Goal: Task Accomplishment & Management: Manage account settings

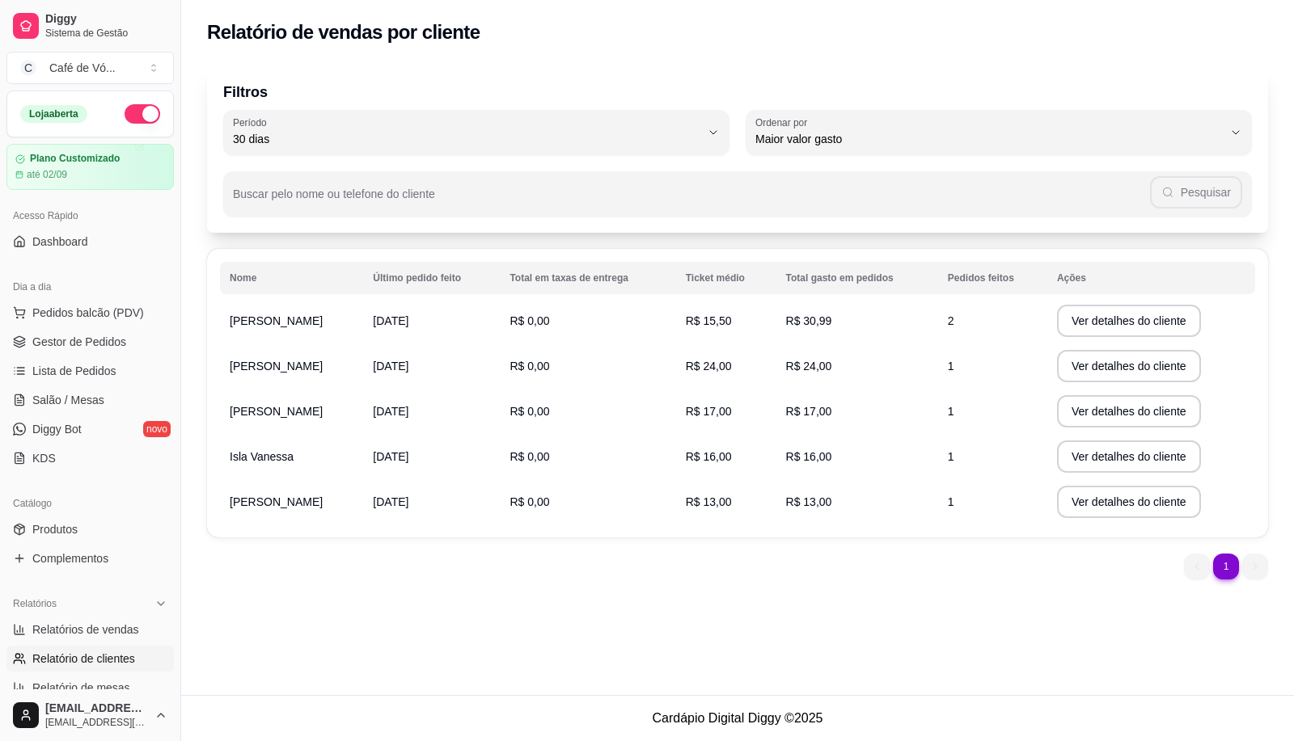
select select "30"
select select "HIGHEST_TOTAL_SPENT_WITH_ORDERS"
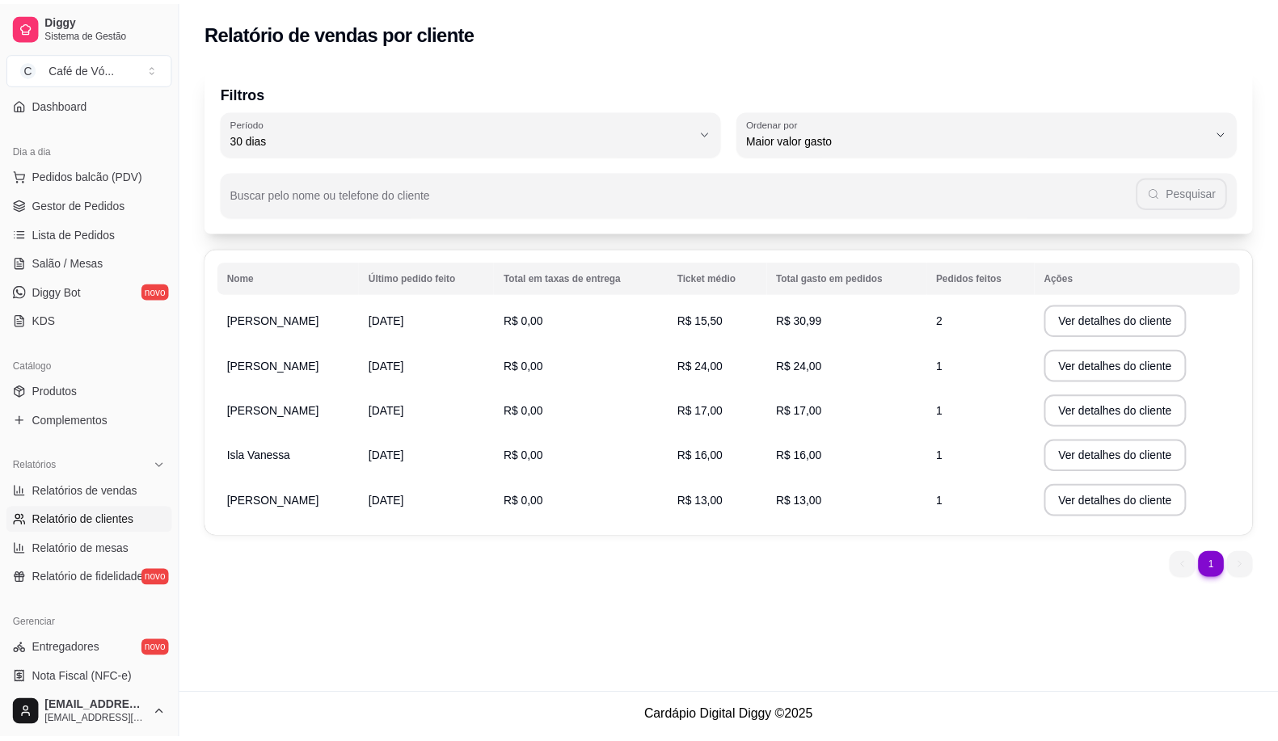
scroll to position [36, 0]
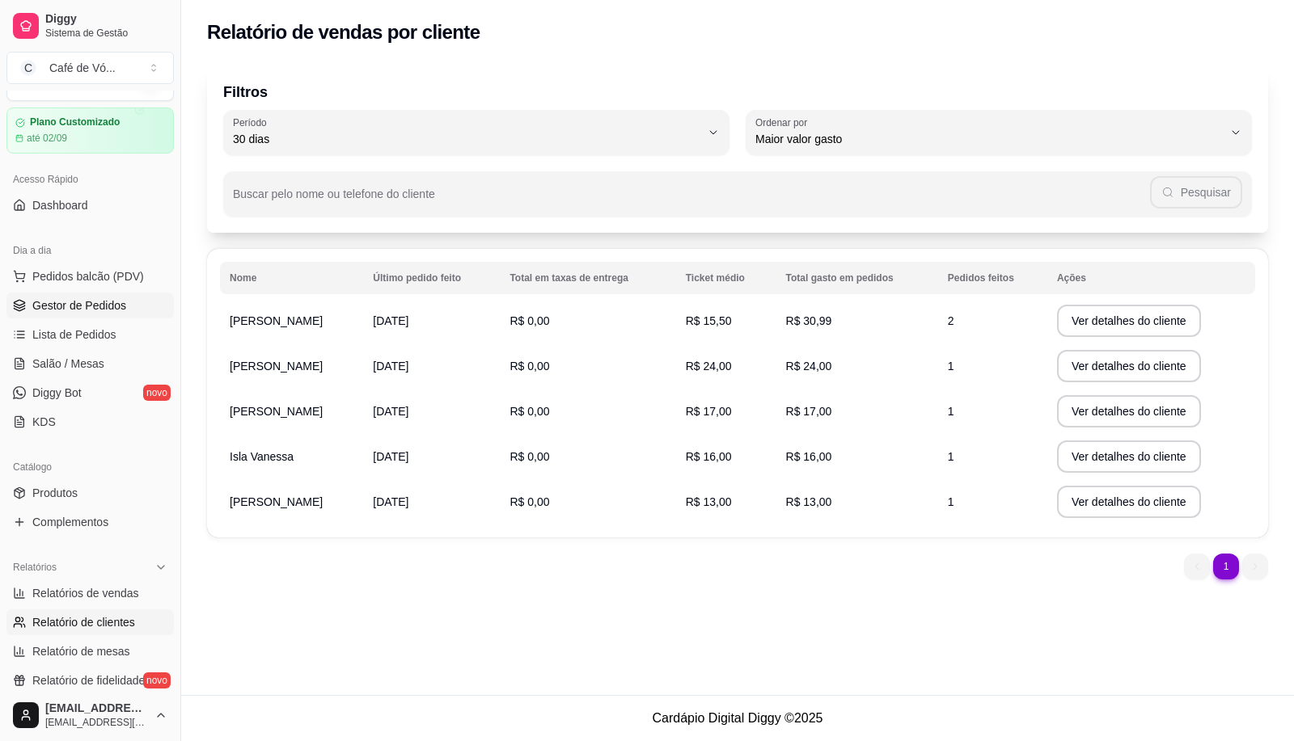
click at [74, 295] on link "Gestor de Pedidos" at bounding box center [89, 306] width 167 height 26
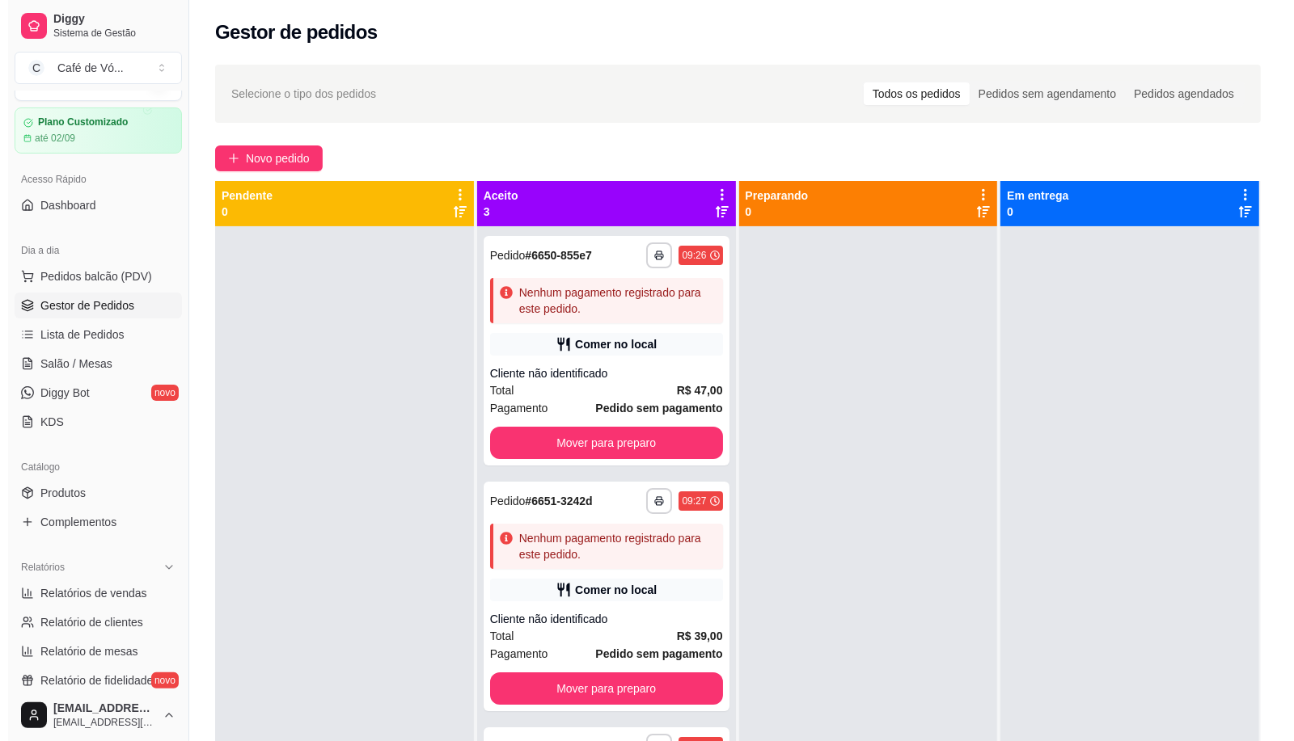
scroll to position [11, 0]
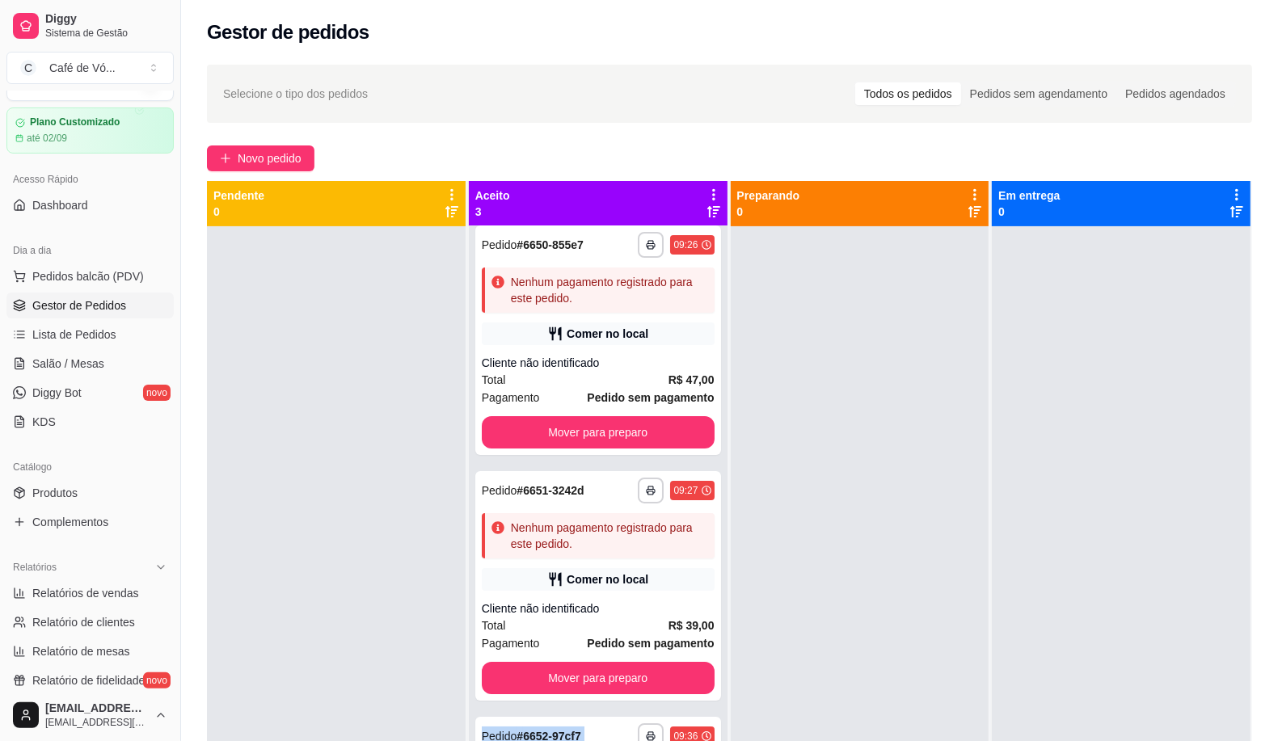
click at [611, 703] on div "**********" at bounding box center [598, 596] width 259 height 741
click at [604, 713] on div "**********" at bounding box center [598, 596] width 259 height 741
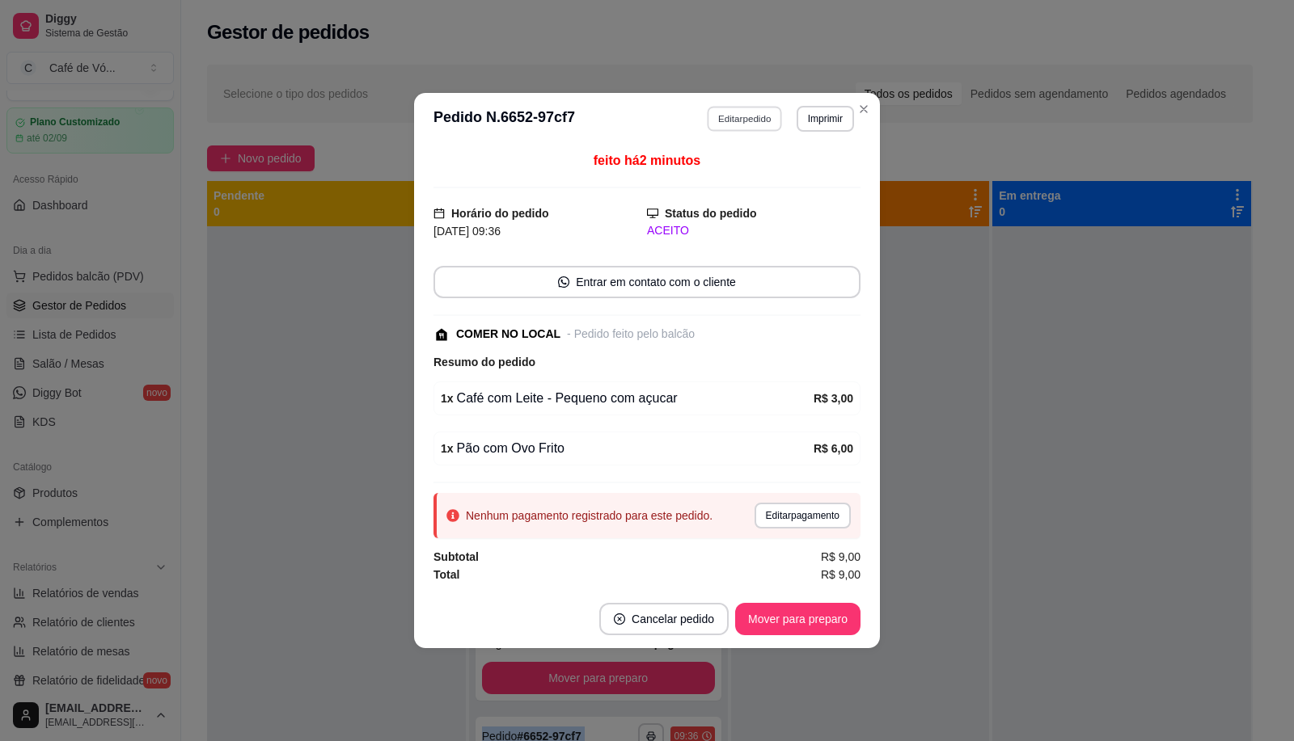
click at [766, 118] on button "Editar pedido" at bounding box center [744, 118] width 75 height 25
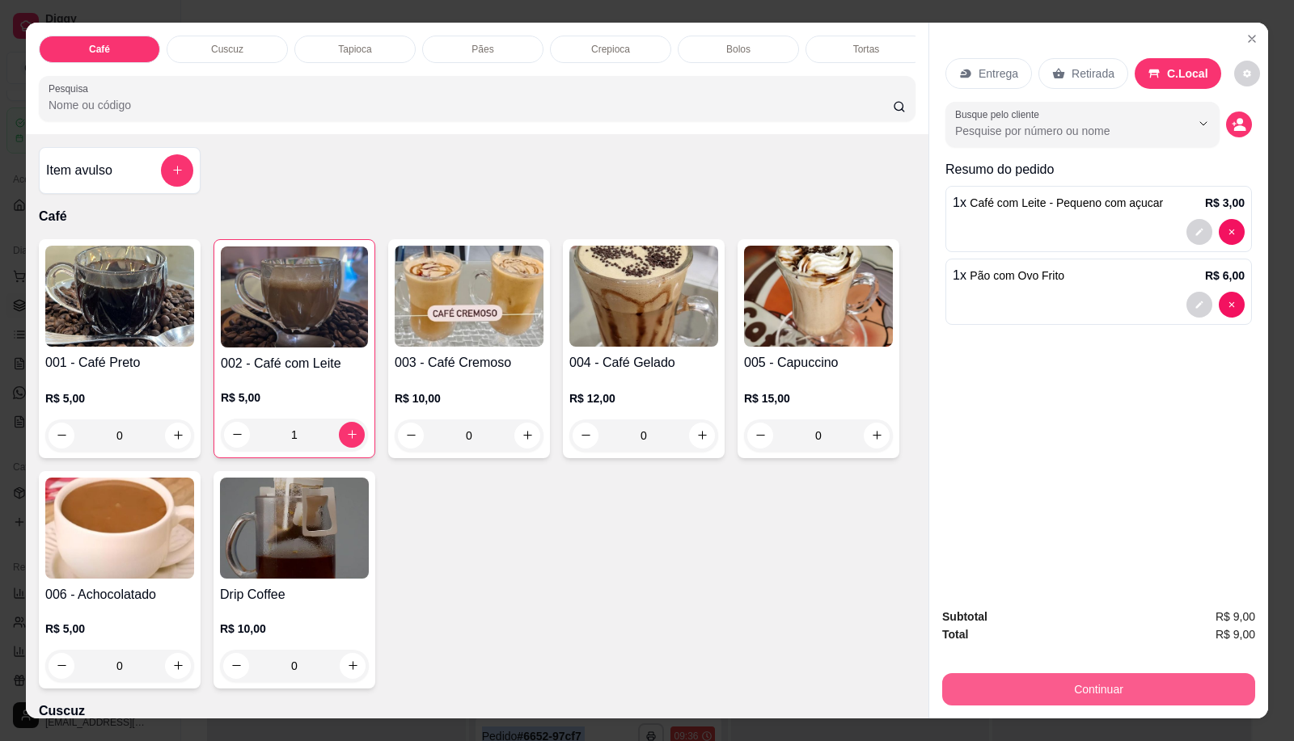
click at [1112, 692] on button "Continuar" at bounding box center [1098, 689] width 313 height 32
click at [517, 382] on div "Pix" at bounding box center [536, 388] width 103 height 86
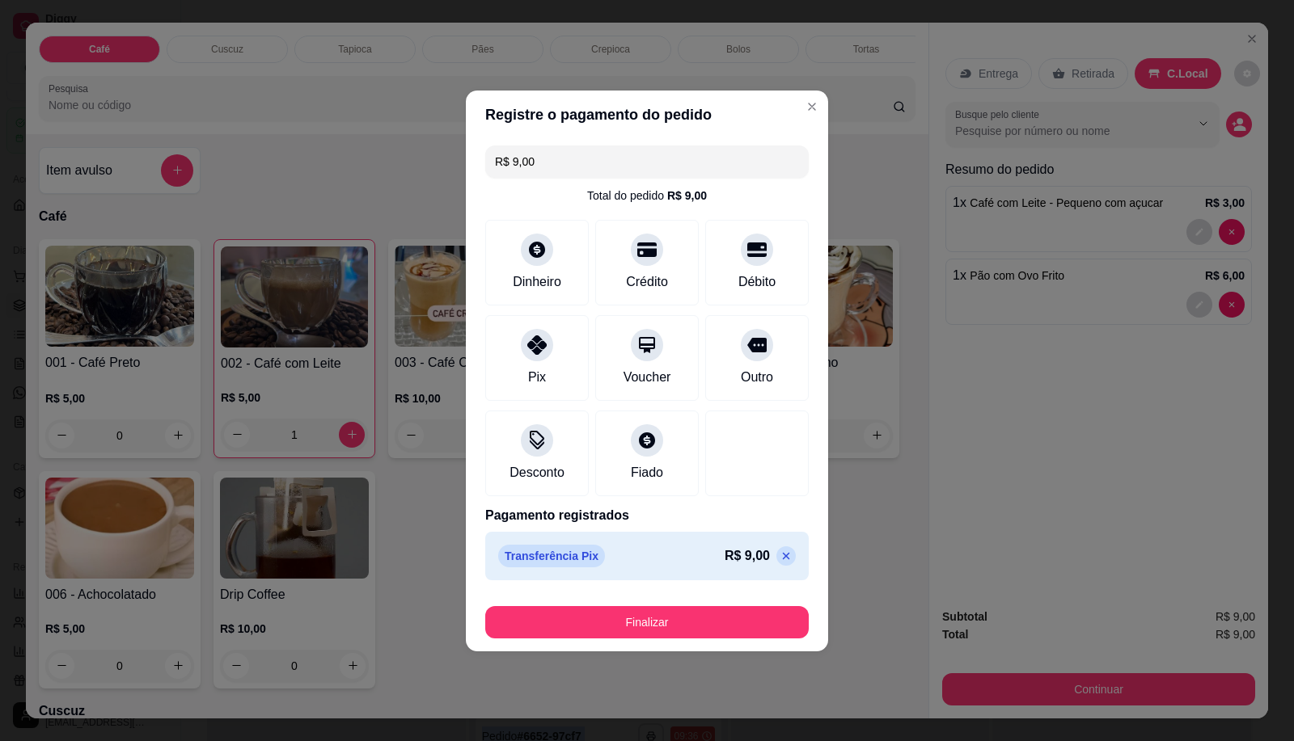
type input "R$ 0,00"
click at [602, 640] on footer "Finalizar" at bounding box center [647, 619] width 362 height 65
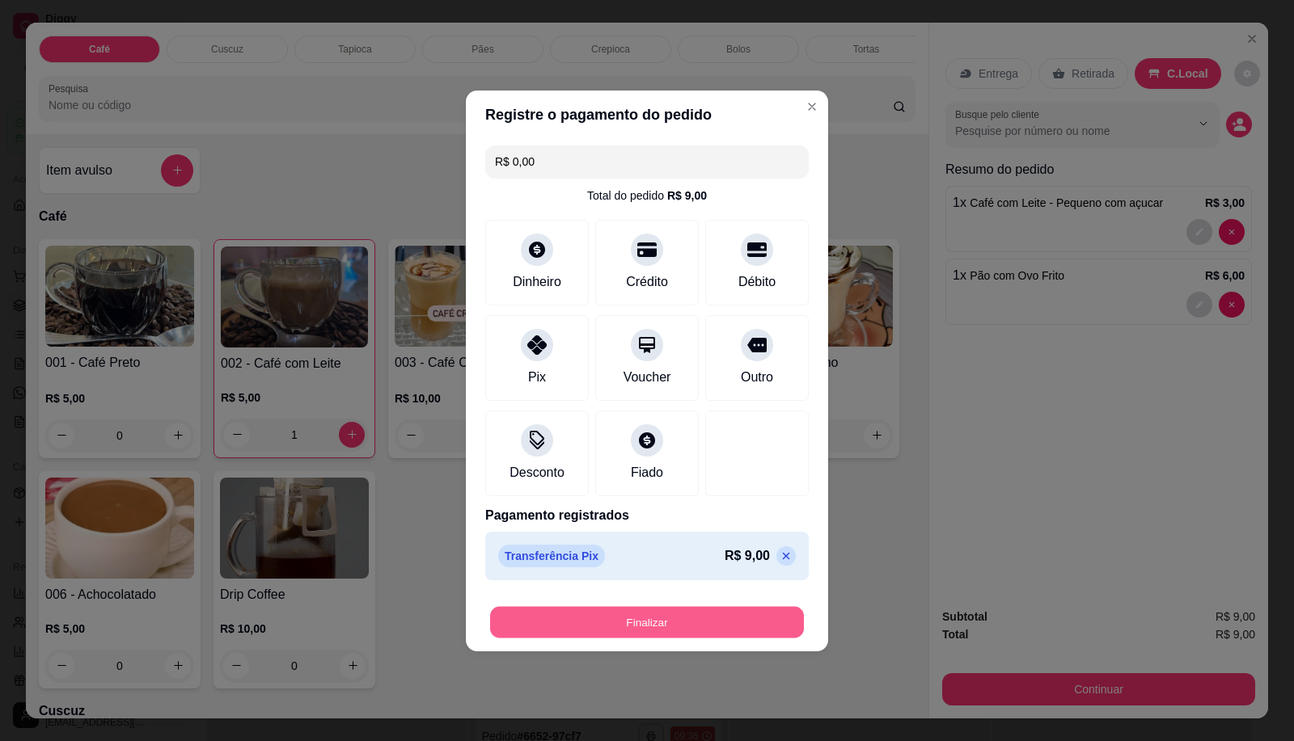
click at [588, 624] on button "Finalizar" at bounding box center [647, 622] width 314 height 32
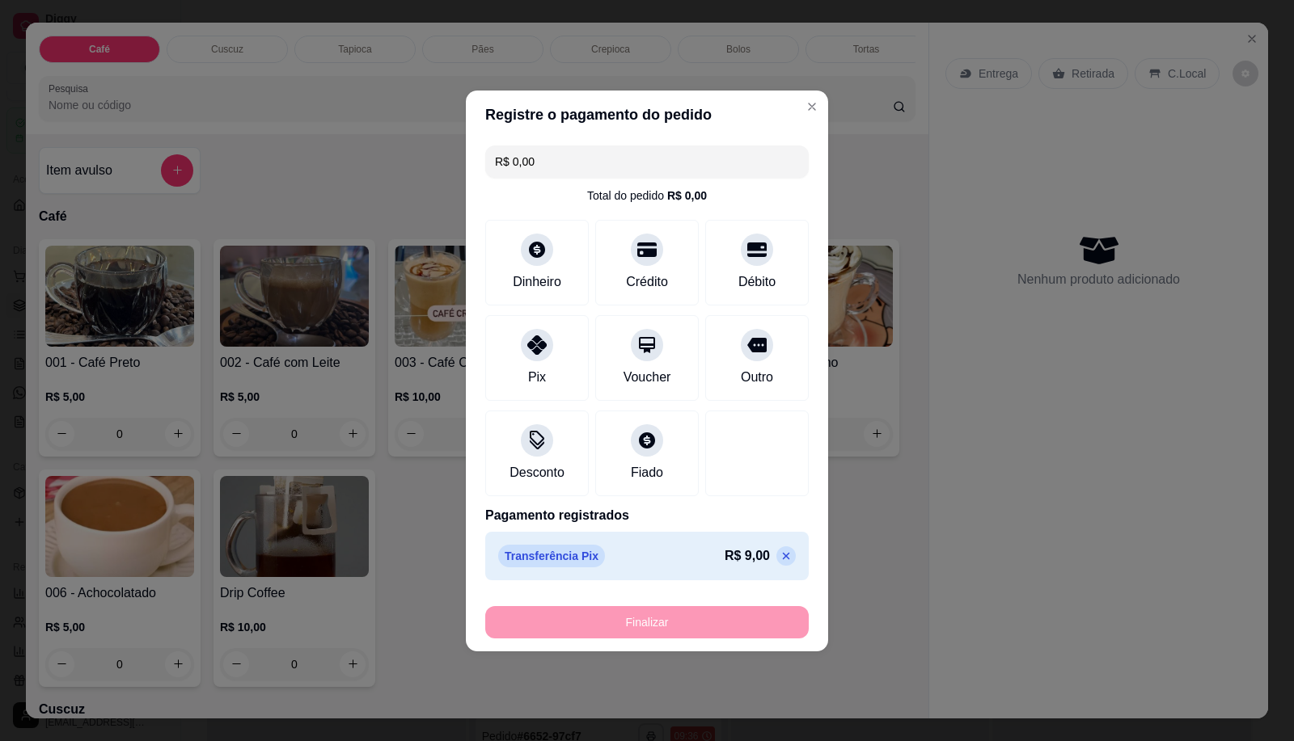
type input "0"
type input "-R$ 9,00"
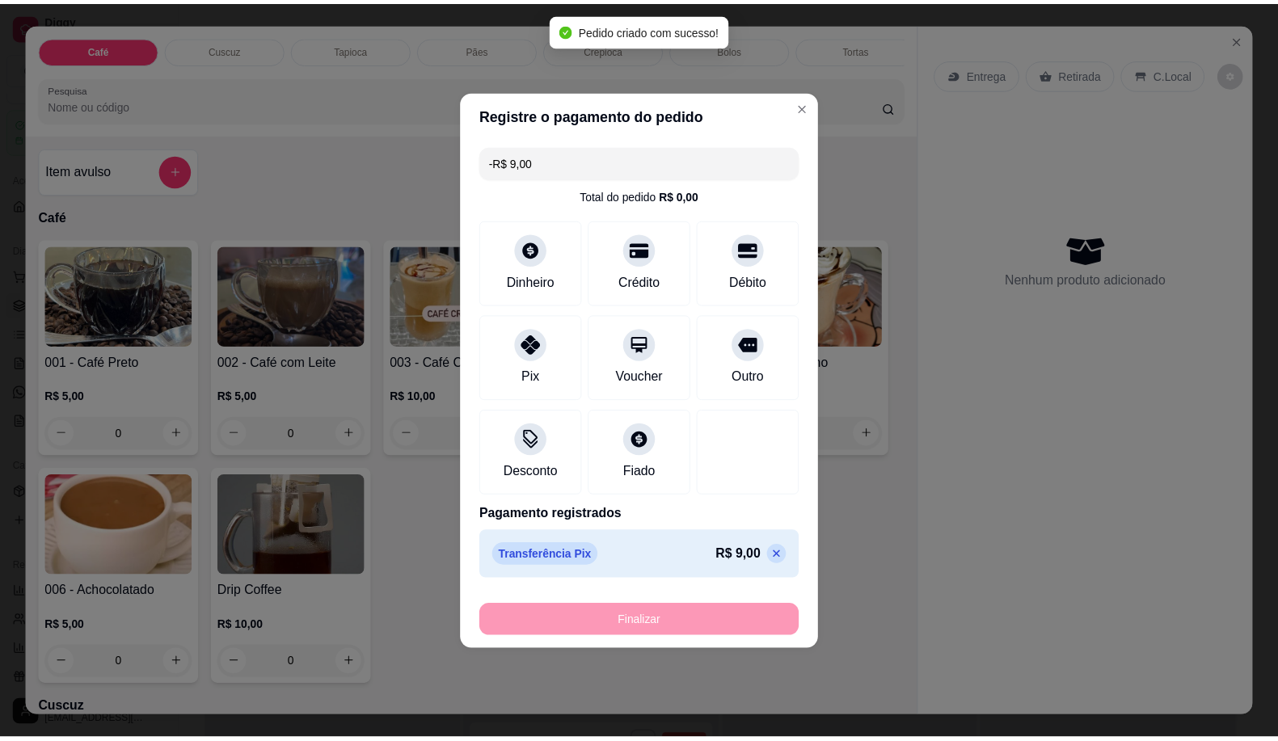
scroll to position [0, 0]
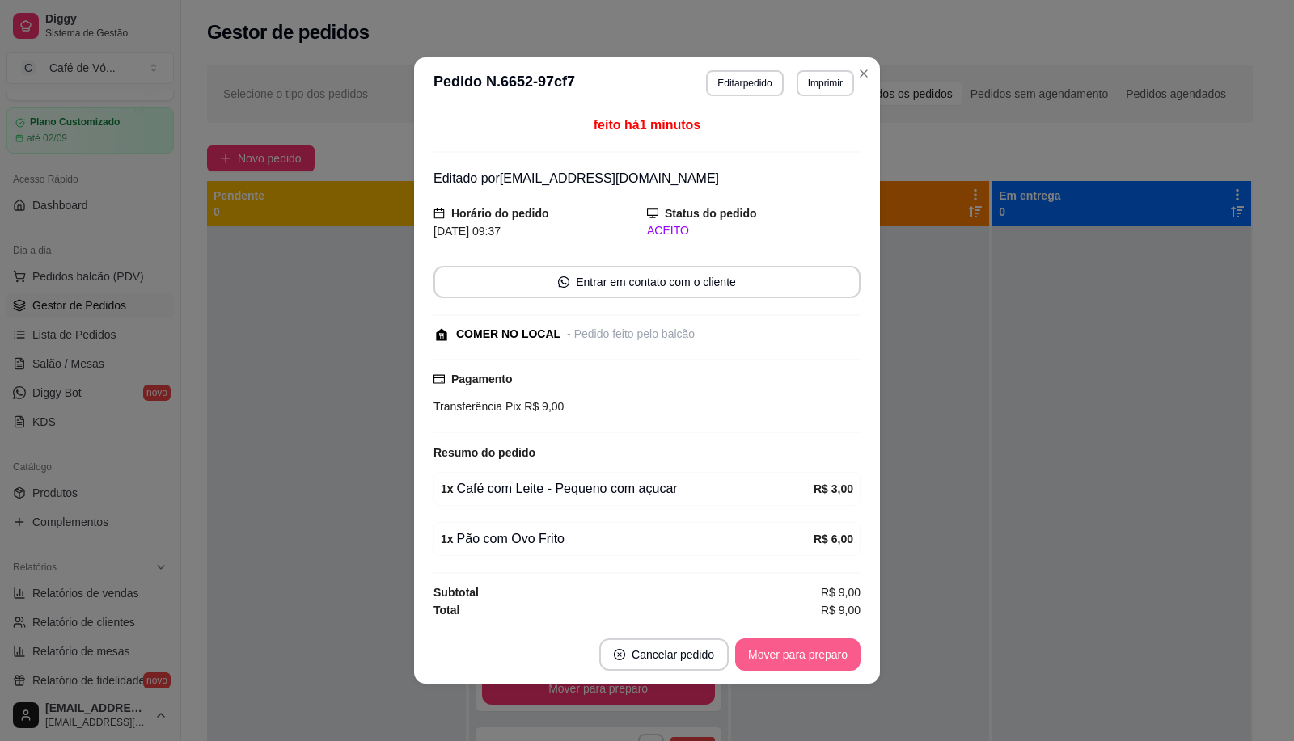
click at [834, 655] on button "Mover para preparo" at bounding box center [797, 655] width 125 height 32
click at [830, 655] on div "Mover para preparo" at bounding box center [786, 655] width 148 height 32
click at [834, 659] on div "Mover para preparo" at bounding box center [786, 655] width 148 height 32
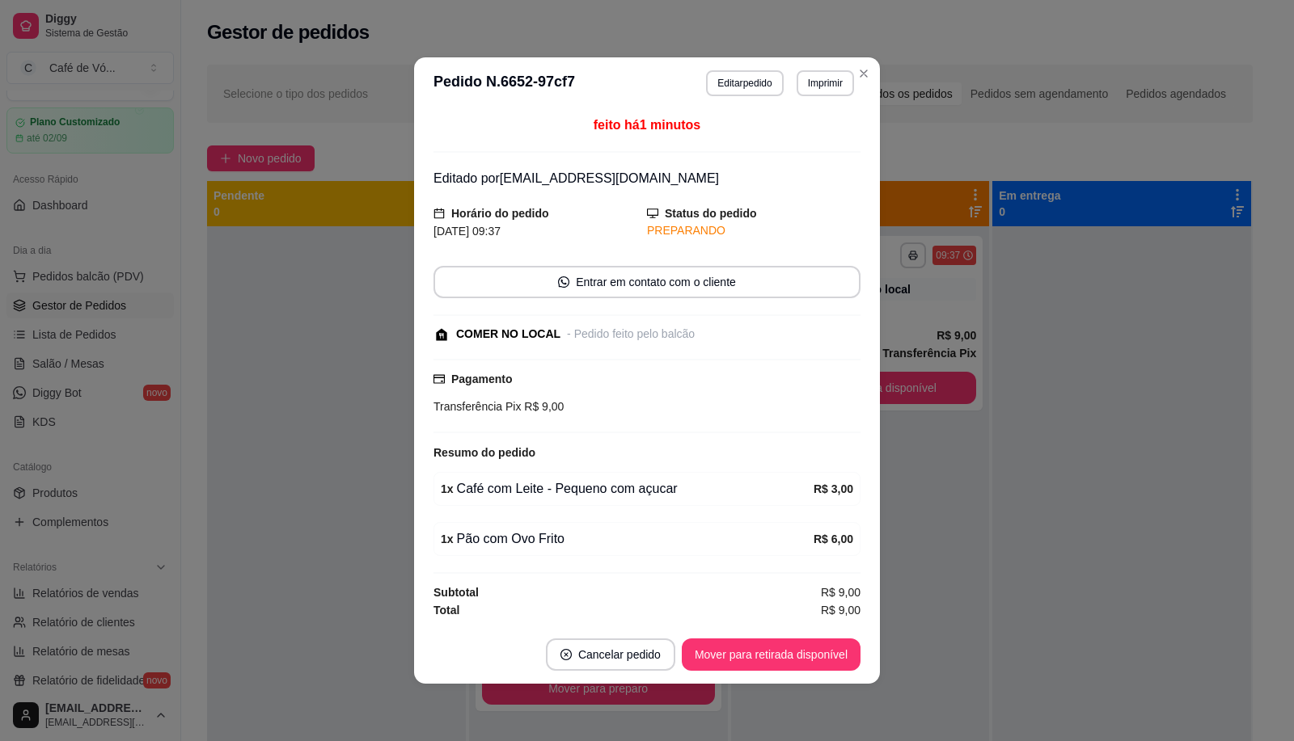
click at [702, 664] on button "Mover para retirada disponível" at bounding box center [771, 655] width 179 height 32
click at [702, 664] on div "Mover para retirada disponível" at bounding box center [771, 655] width 179 height 32
click at [703, 664] on div "Mover para retirada disponível" at bounding box center [759, 655] width 201 height 32
click at [712, 668] on div "Mover para retirada disponível" at bounding box center [759, 655] width 201 height 32
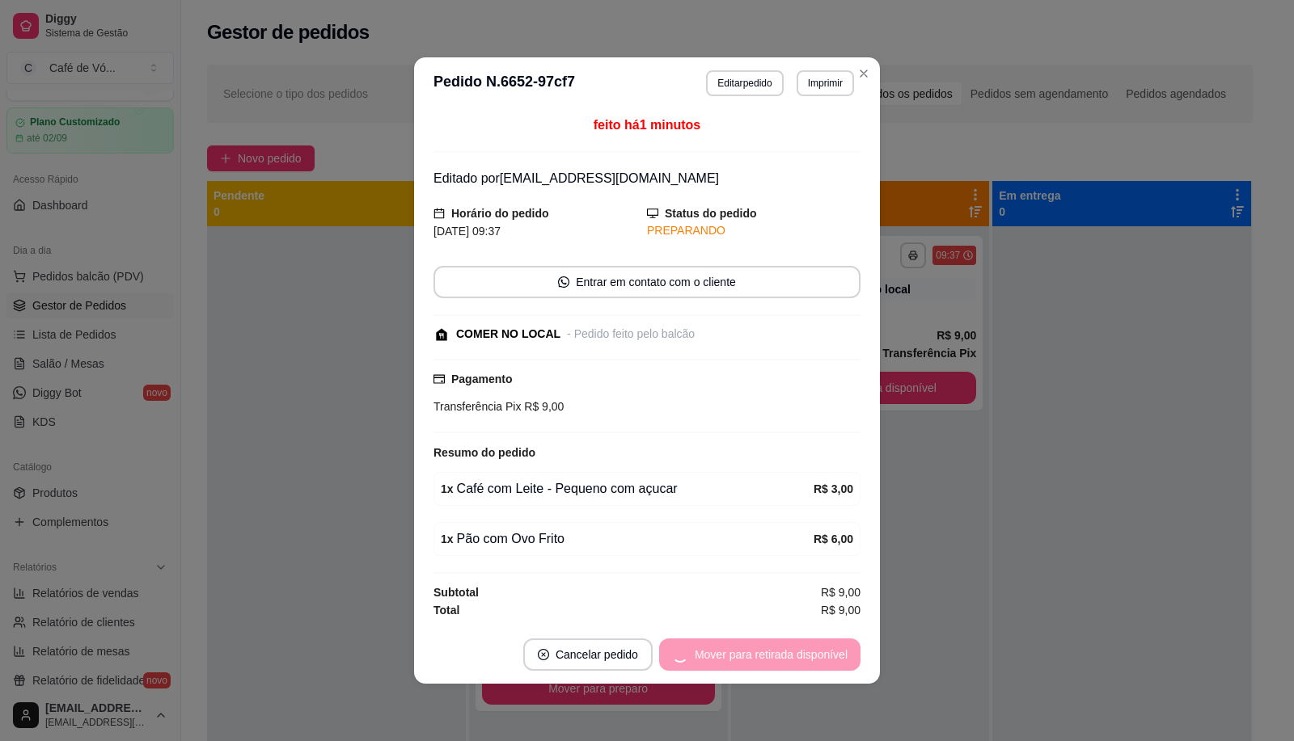
click at [717, 673] on footer "Cancelar pedido Mover para retirada disponível" at bounding box center [647, 655] width 466 height 58
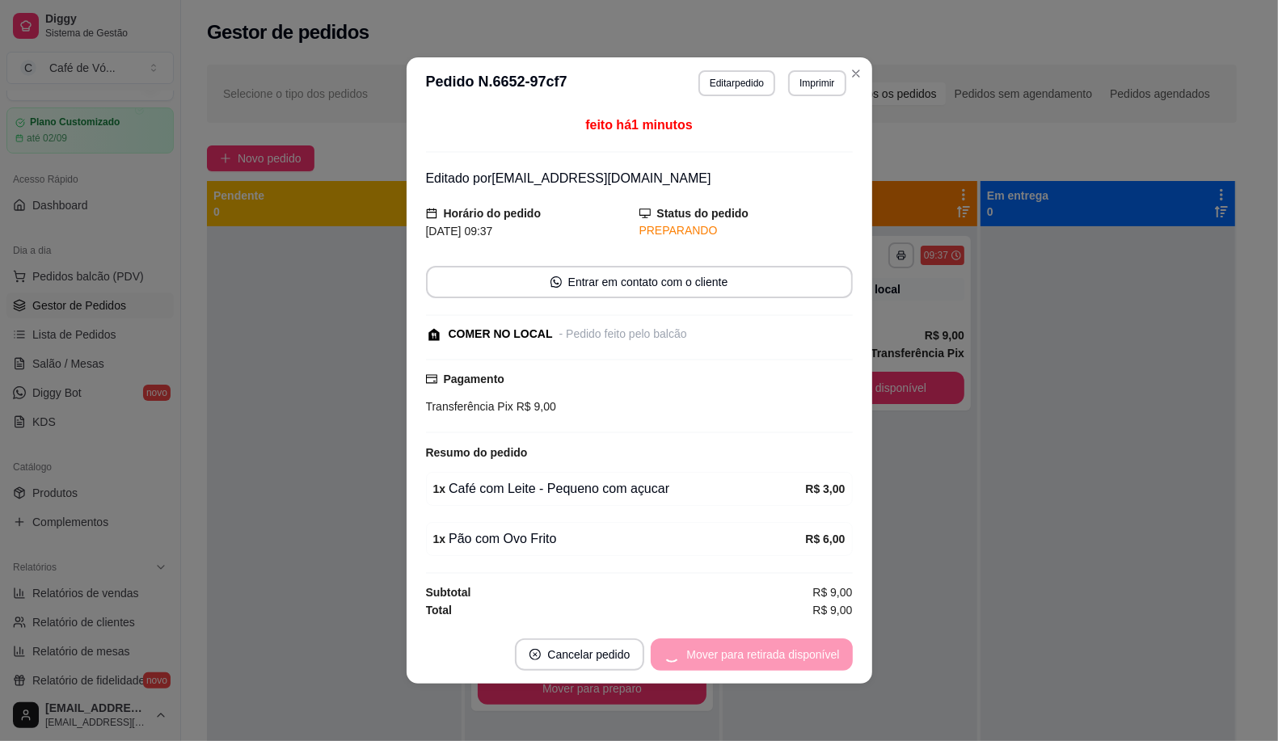
click at [746, 691] on div "**********" at bounding box center [850, 596] width 255 height 741
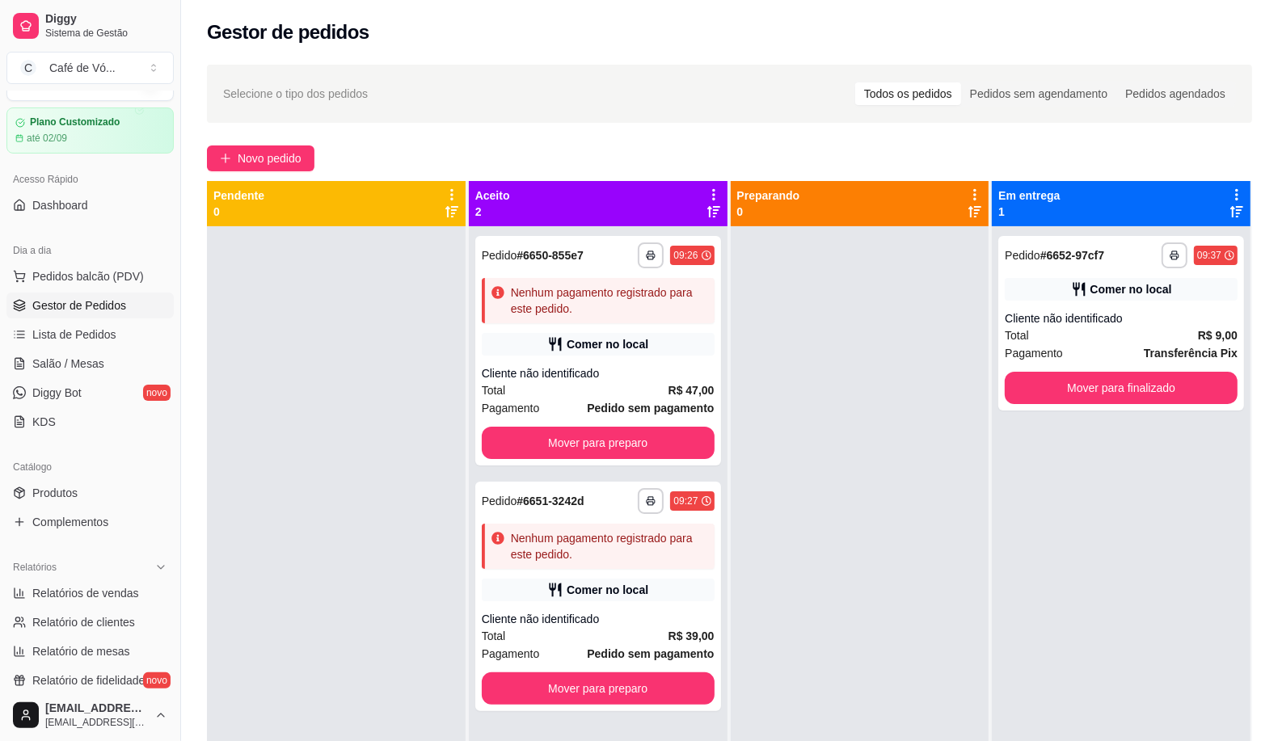
click at [746, 691] on div at bounding box center [860, 596] width 259 height 741
click at [1141, 384] on button "Mover para finalizado" at bounding box center [1122, 389] width 226 height 32
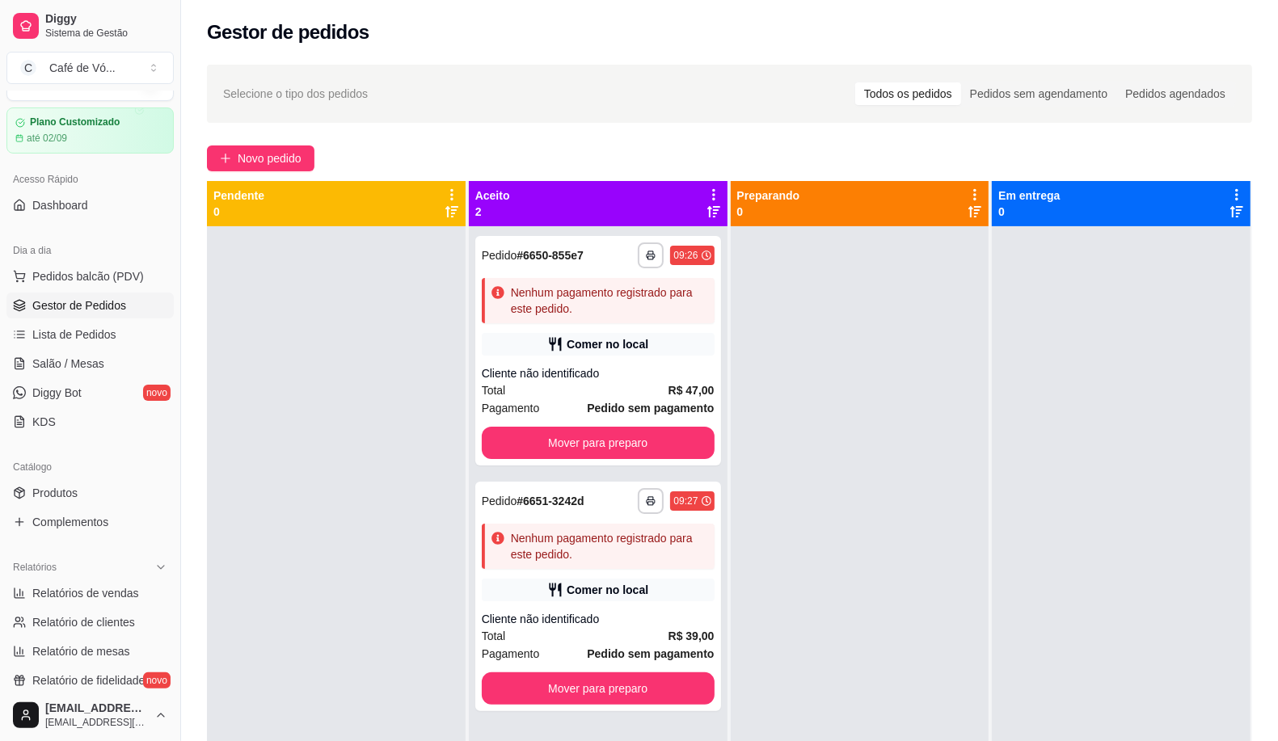
click at [188, 593] on div "**********" at bounding box center [639, 494] width 1278 height 988
drag, startPoint x: 74, startPoint y: 600, endPoint x: 101, endPoint y: 595, distance: 27.9
click at [74, 600] on span "Relatórios de vendas" at bounding box center [85, 593] width 107 height 16
select select "ALL"
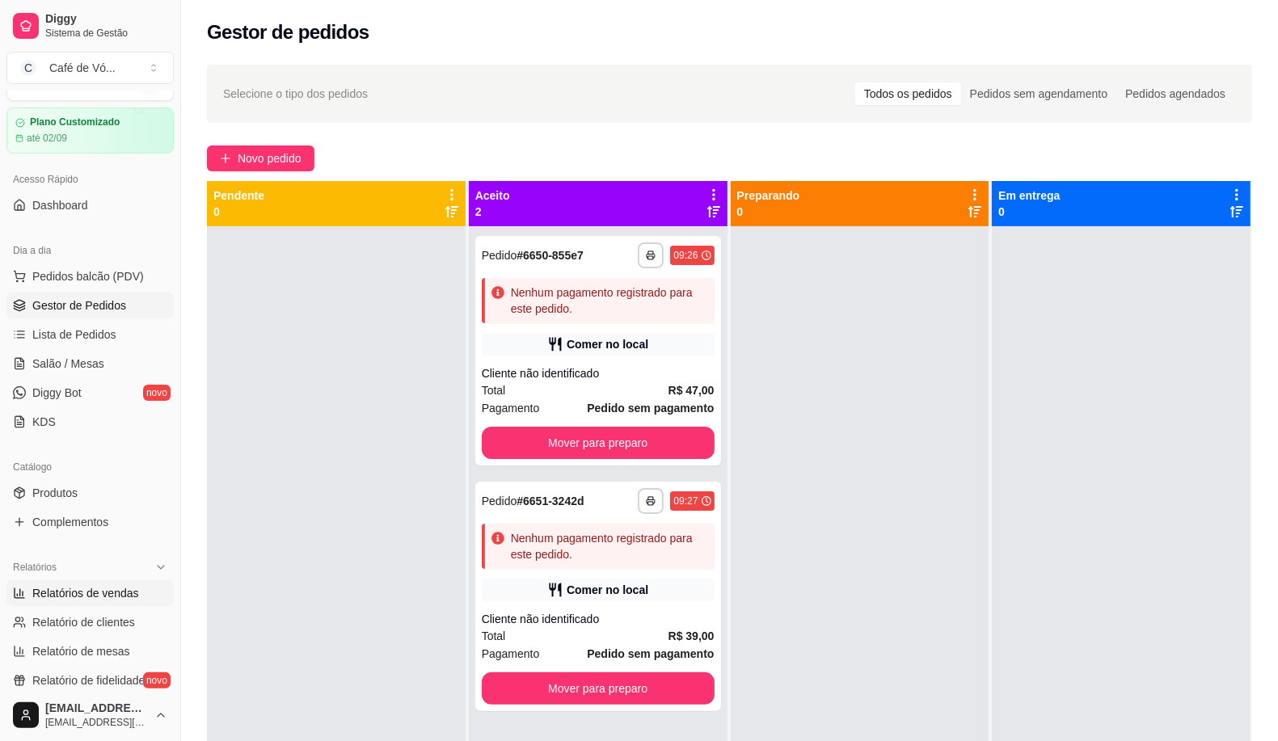
select select "0"
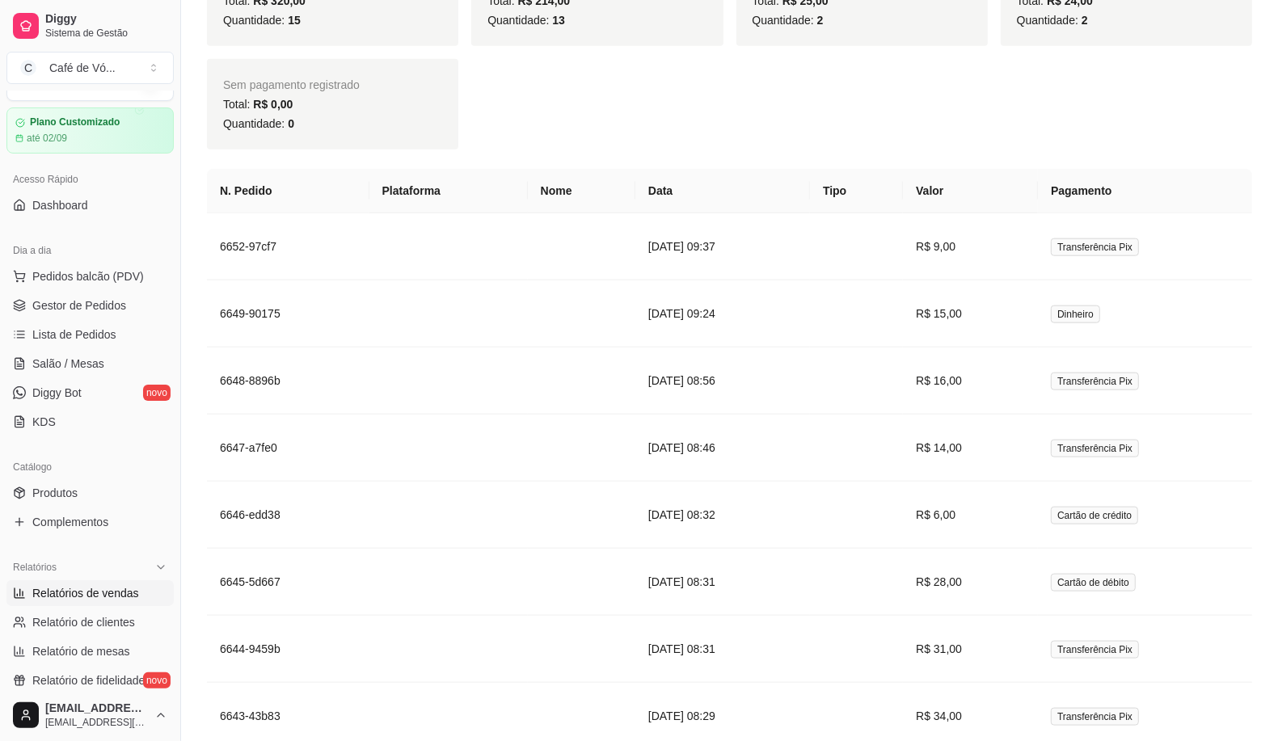
scroll to position [1419, 0]
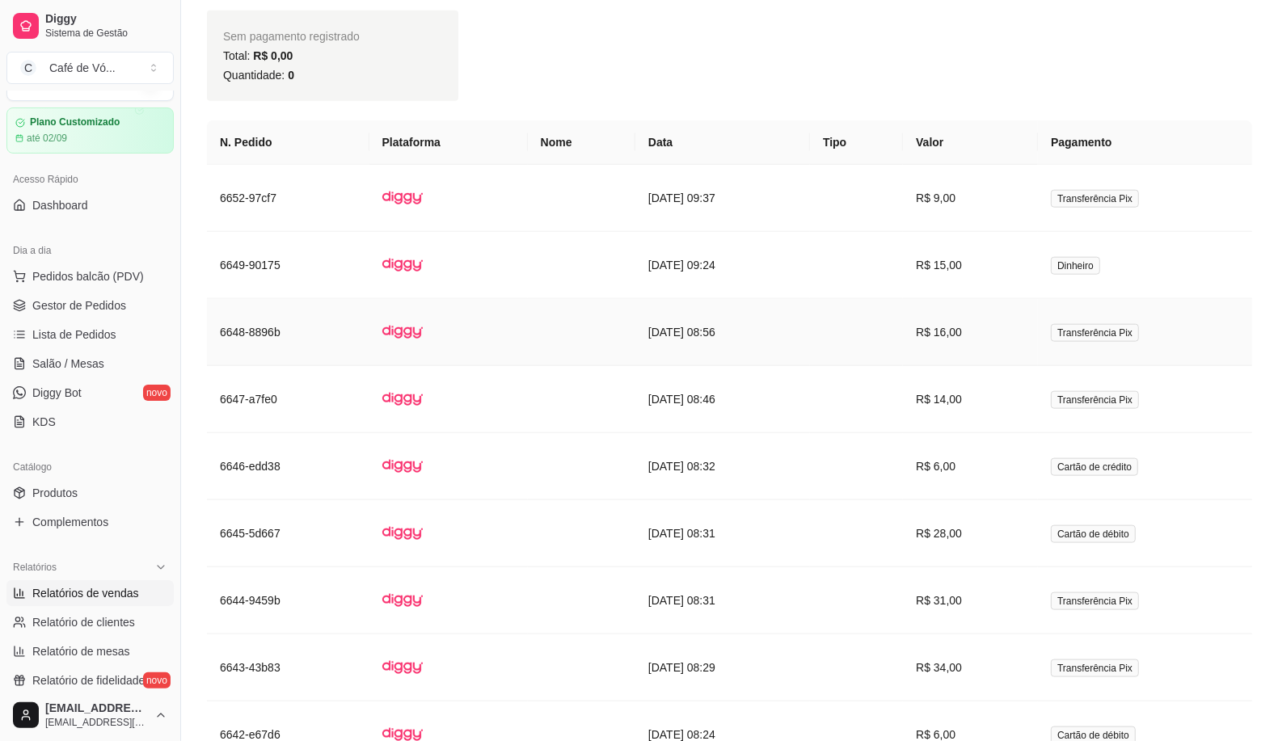
click at [1063, 342] on span "Transferência Pix" at bounding box center [1095, 333] width 88 height 18
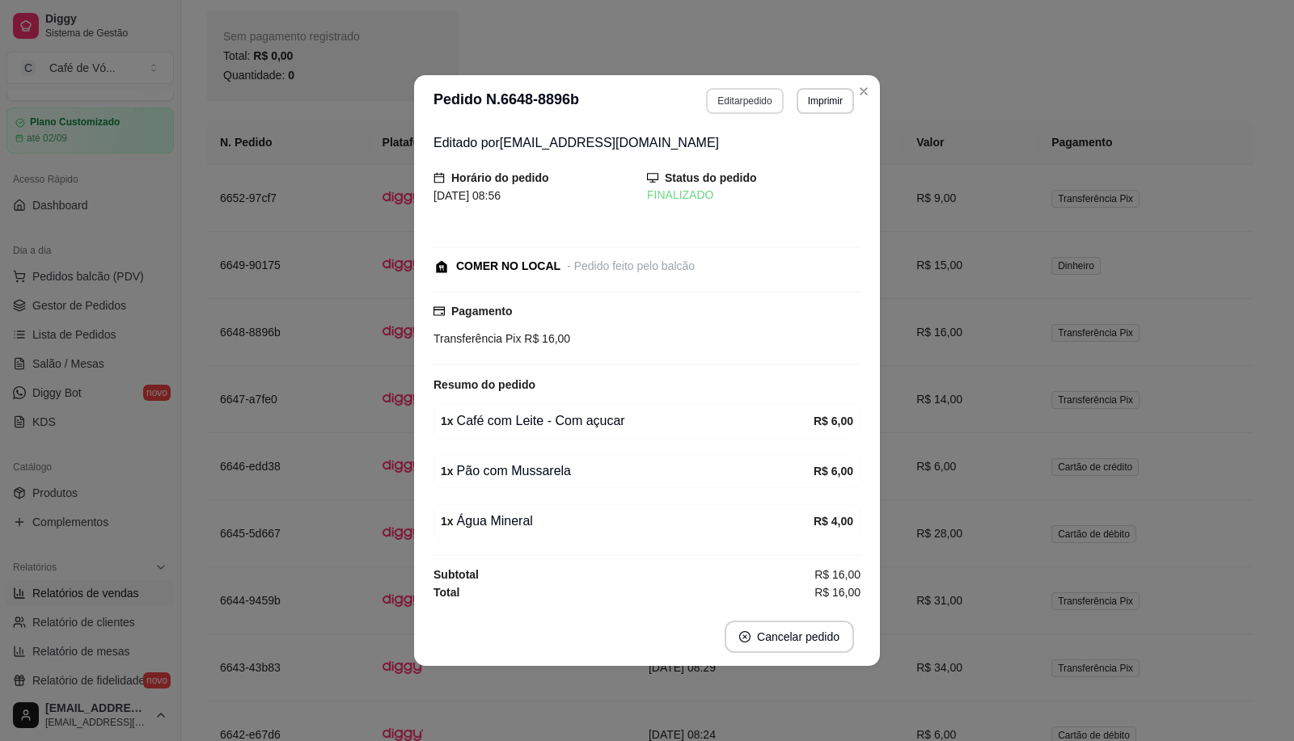
click at [758, 97] on button "Editar pedido" at bounding box center [744, 101] width 77 height 26
click at [1029, 678] on button "Continuar" at bounding box center [1098, 689] width 313 height 32
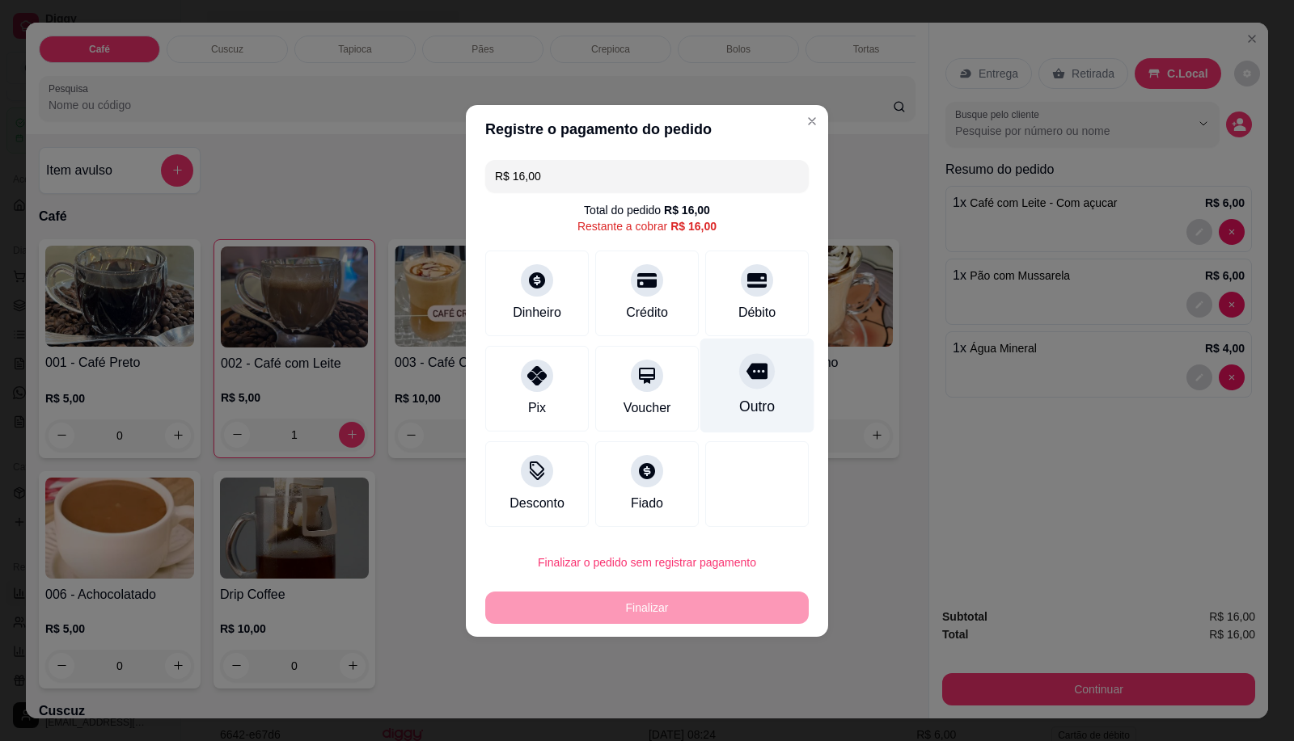
drag, startPoint x: 752, startPoint y: 331, endPoint x: 750, endPoint y: 344, distance: 12.2
click at [754, 330] on div "Débito" at bounding box center [756, 294] width 103 height 86
type input "R$ 0,00"
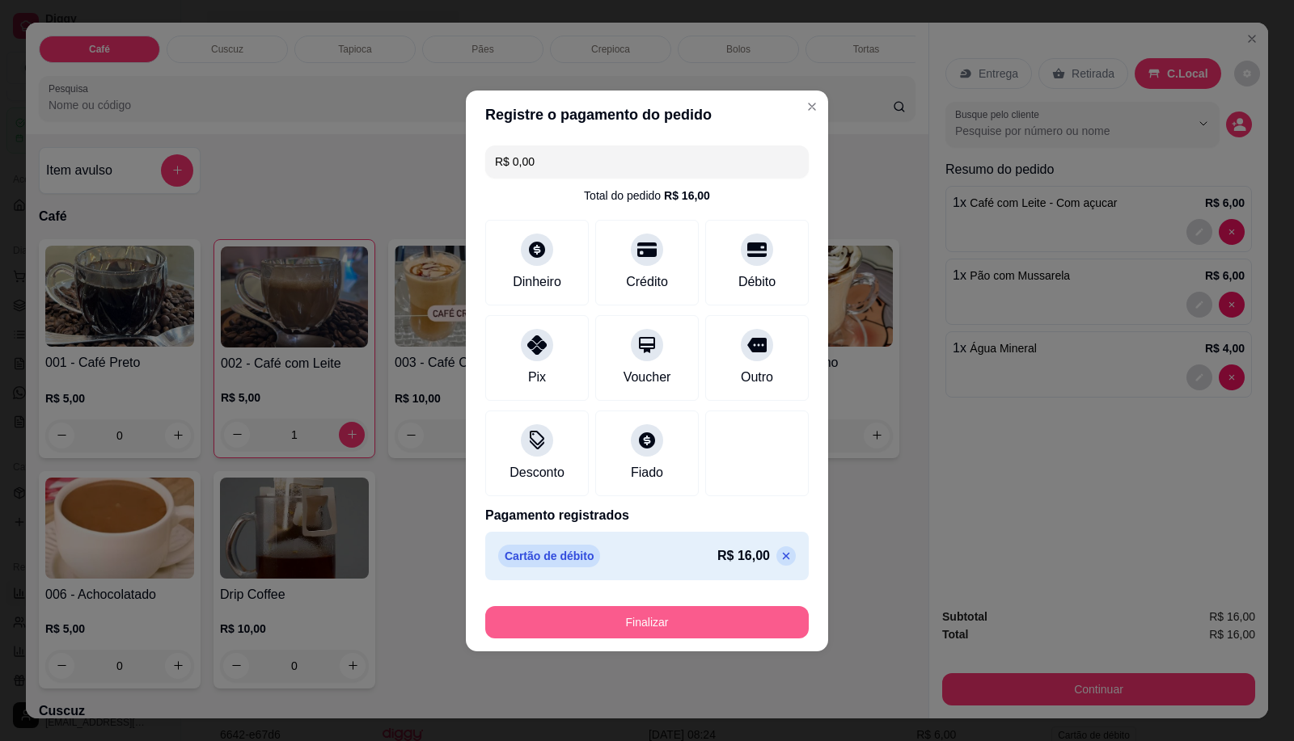
click at [656, 625] on button "Finalizar" at bounding box center [646, 622] width 323 height 32
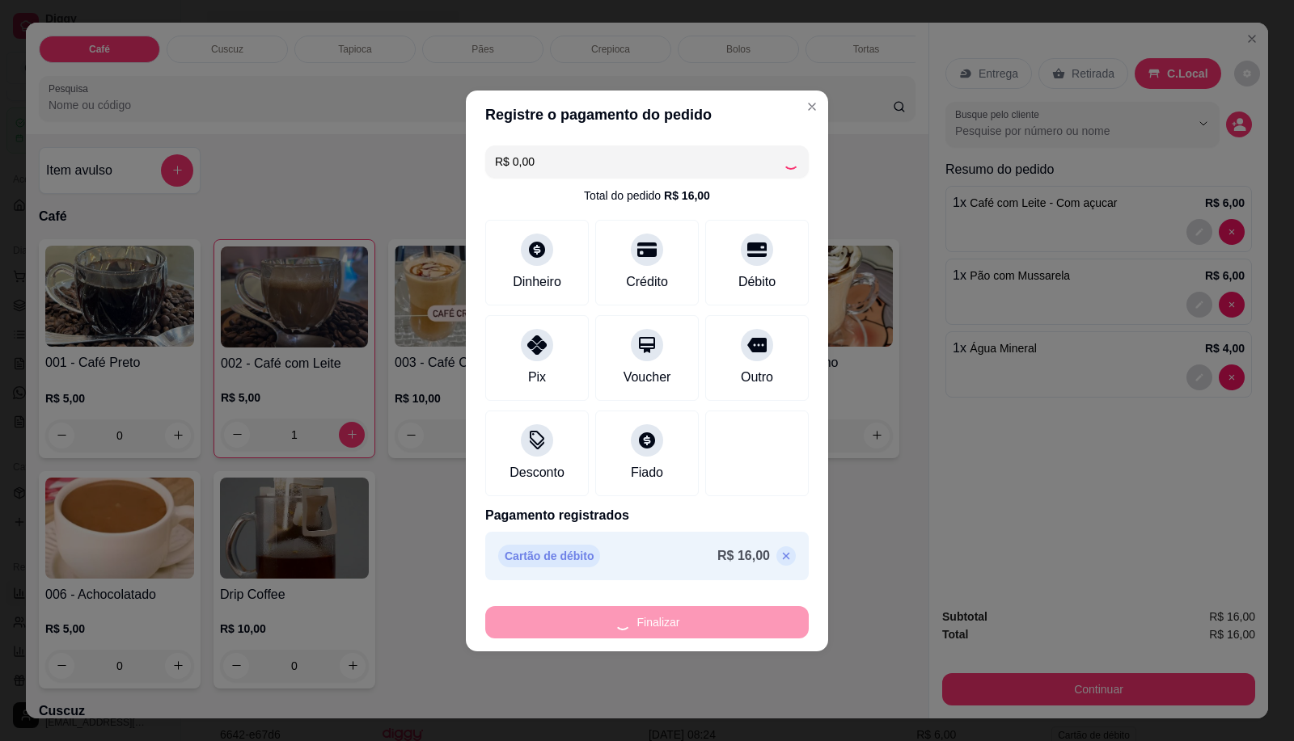
type input "0"
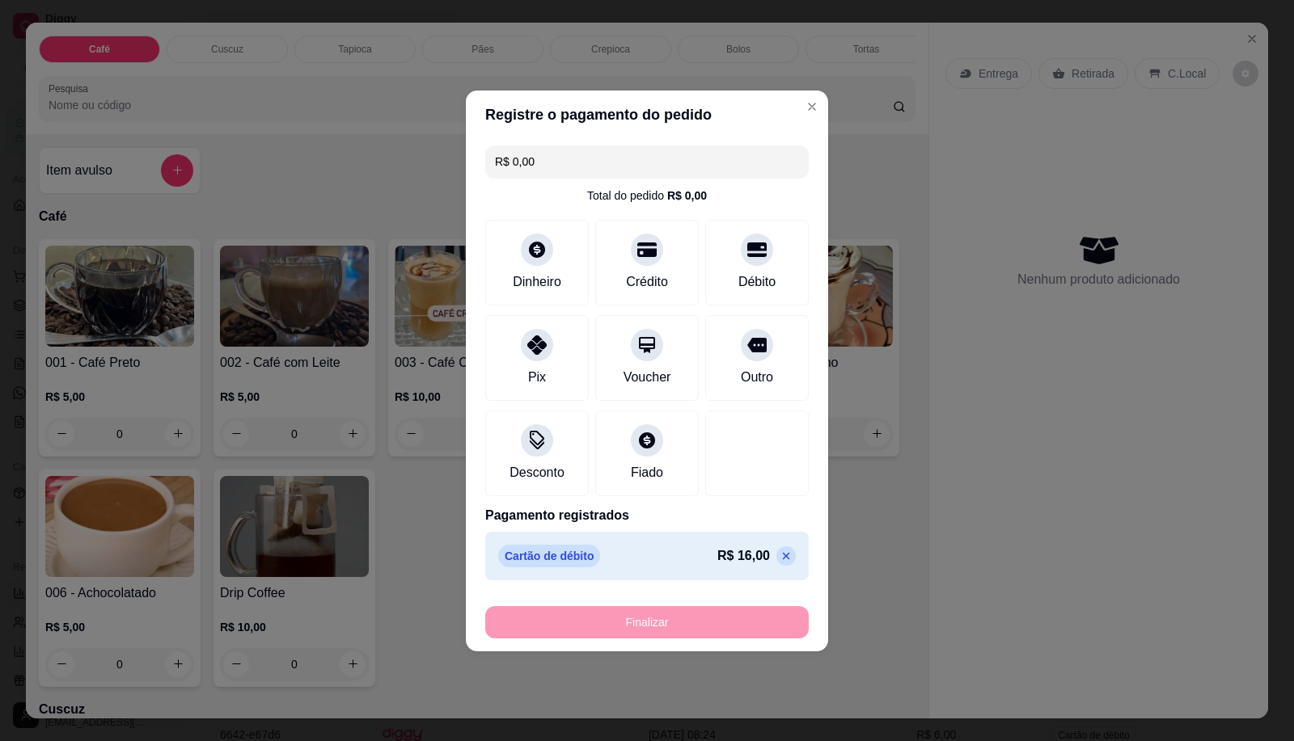
type input "-R$ 16,00"
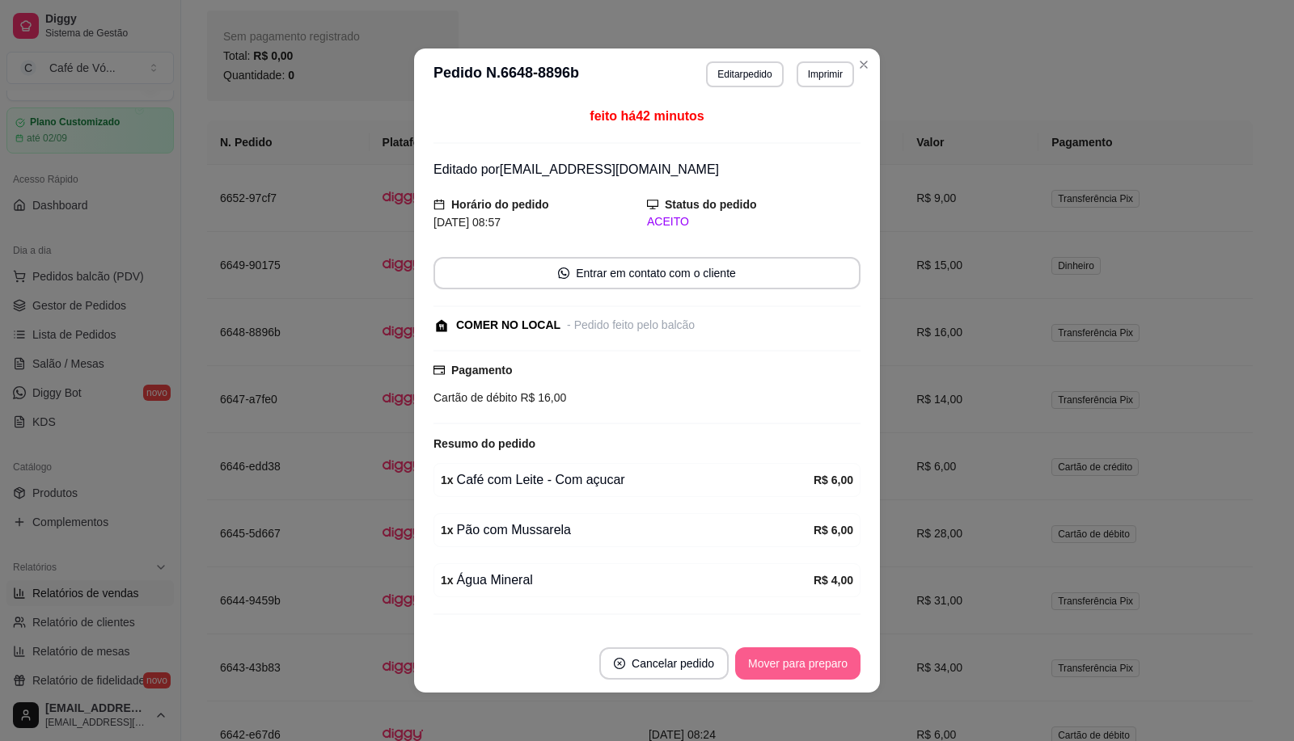
click at [752, 673] on button "Mover para preparo" at bounding box center [797, 664] width 125 height 32
click at [752, 673] on div "Mover para preparo" at bounding box center [786, 664] width 148 height 32
click at [748, 668] on div "Mover para preparo" at bounding box center [786, 664] width 148 height 32
click at [749, 702] on td "[DATE] 08:24" at bounding box center [722, 735] width 175 height 67
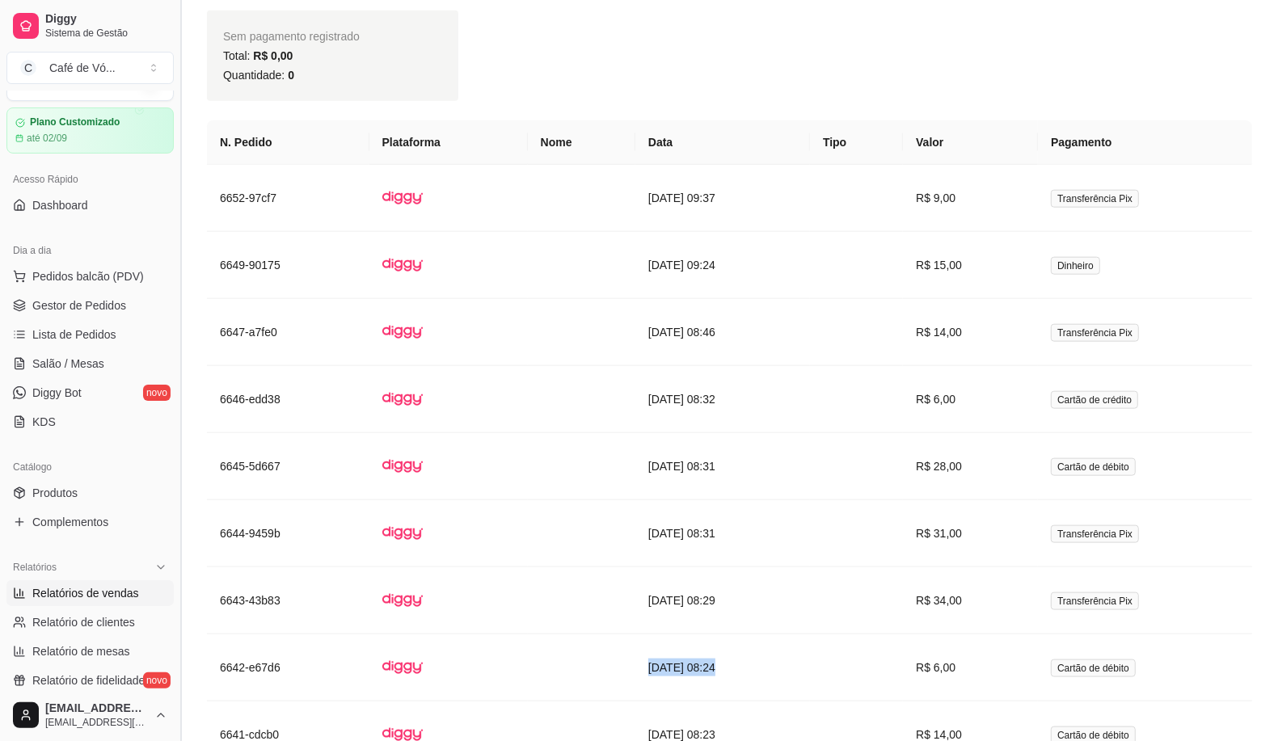
drag, startPoint x: 103, startPoint y: 306, endPoint x: 174, endPoint y: 329, distance: 74.1
click at [107, 306] on span "Gestor de Pedidos" at bounding box center [79, 306] width 94 height 16
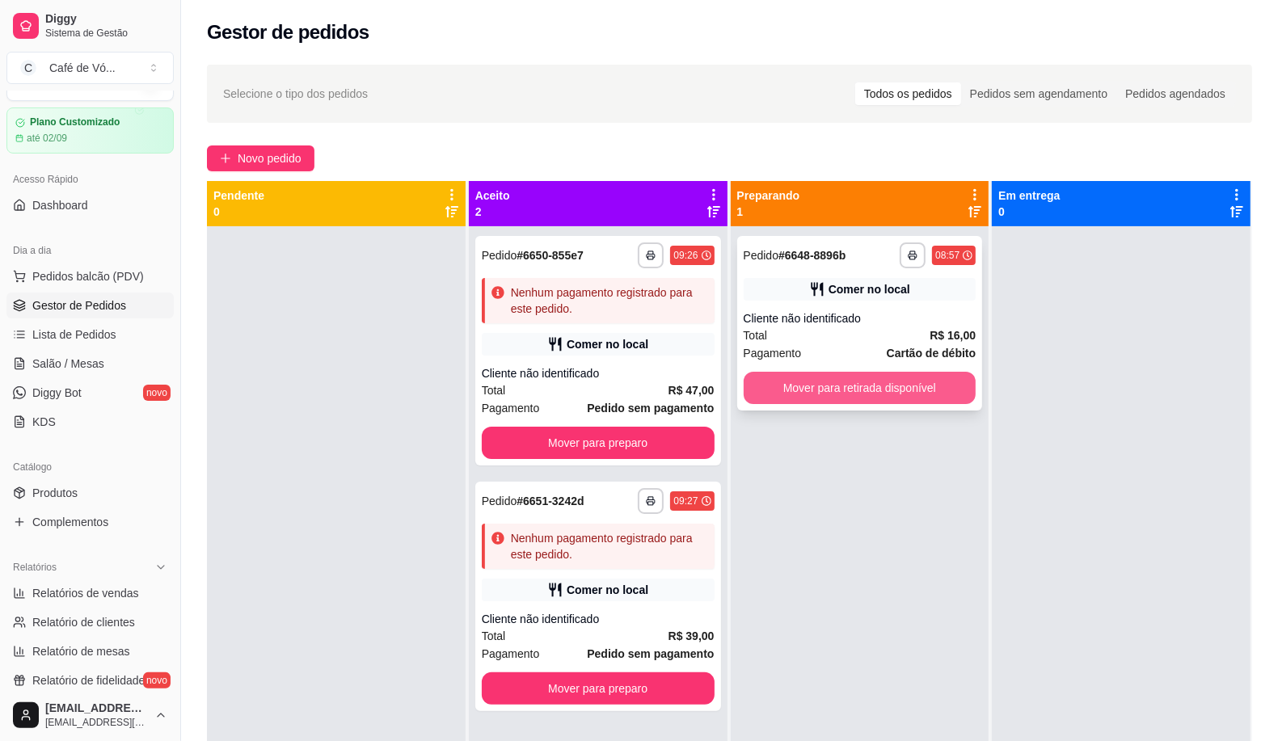
click at [834, 386] on button "Mover para retirada disponível" at bounding box center [860, 388] width 233 height 32
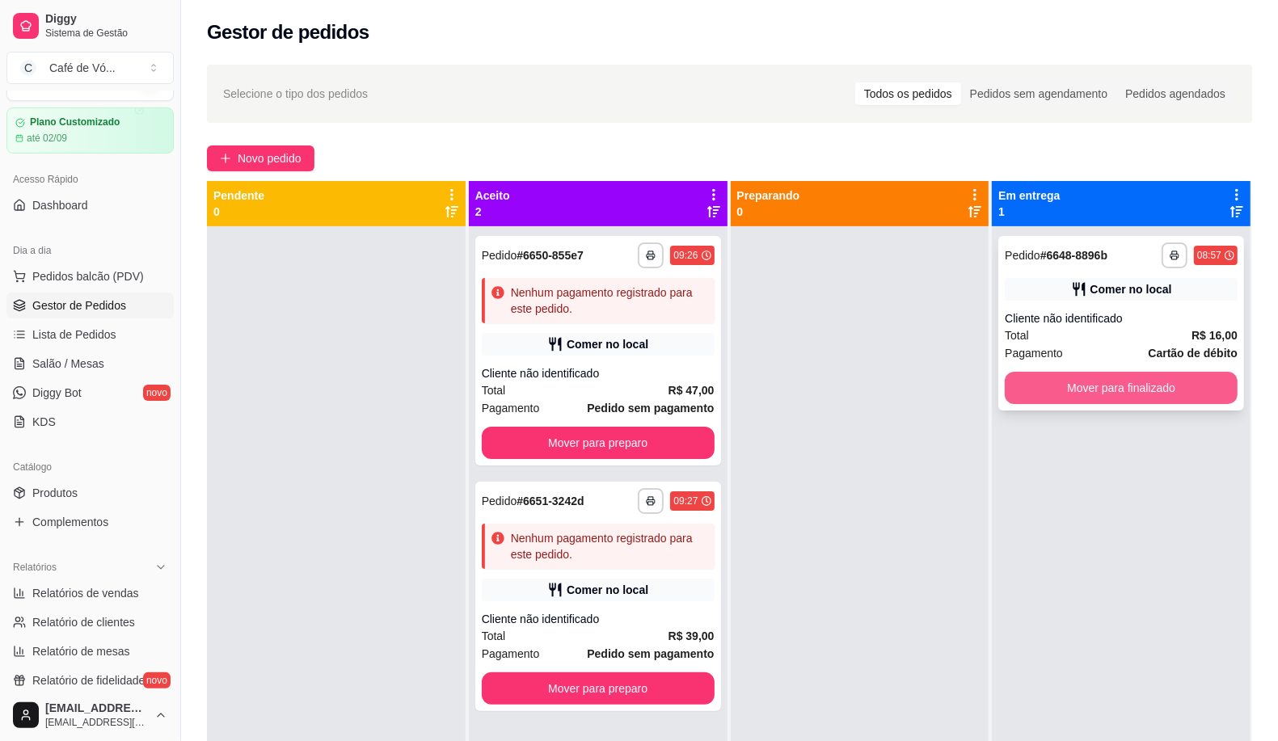
click at [1053, 377] on button "Mover para finalizado" at bounding box center [1121, 388] width 233 height 32
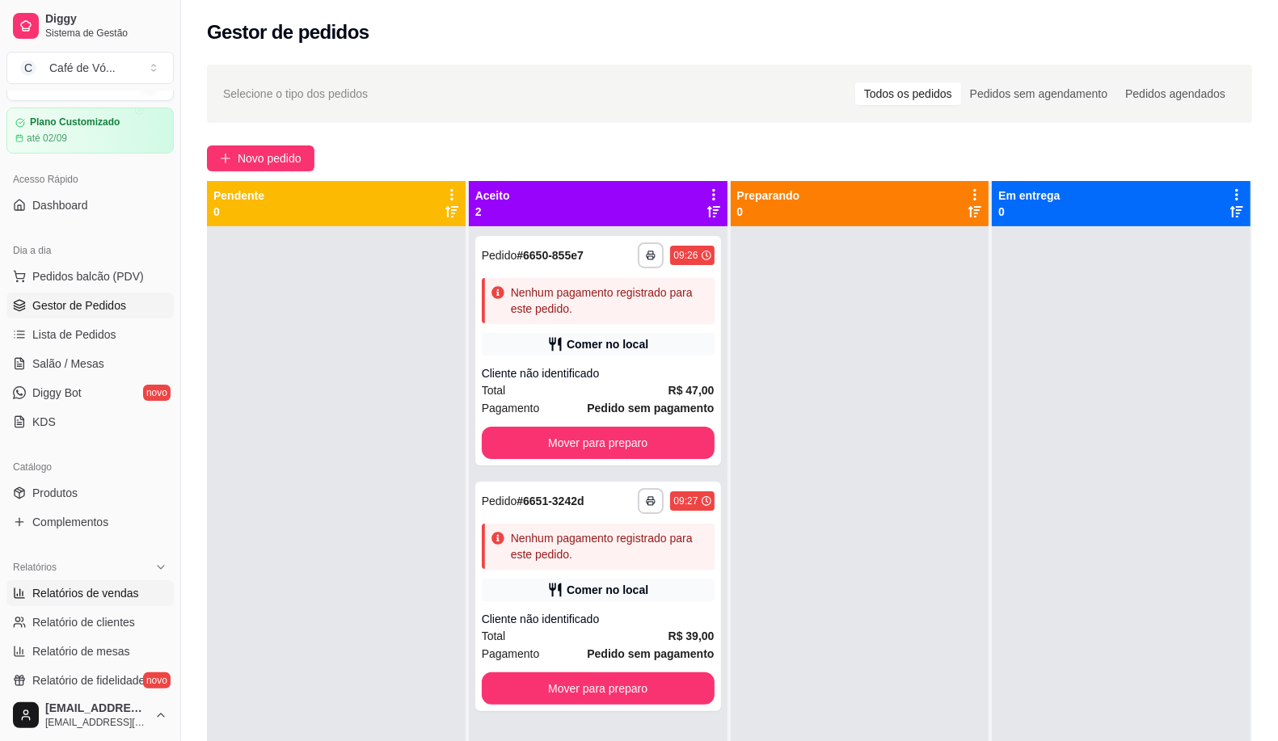
click at [98, 580] on link "Relatórios de vendas" at bounding box center [89, 593] width 167 height 26
select select "ALL"
select select "0"
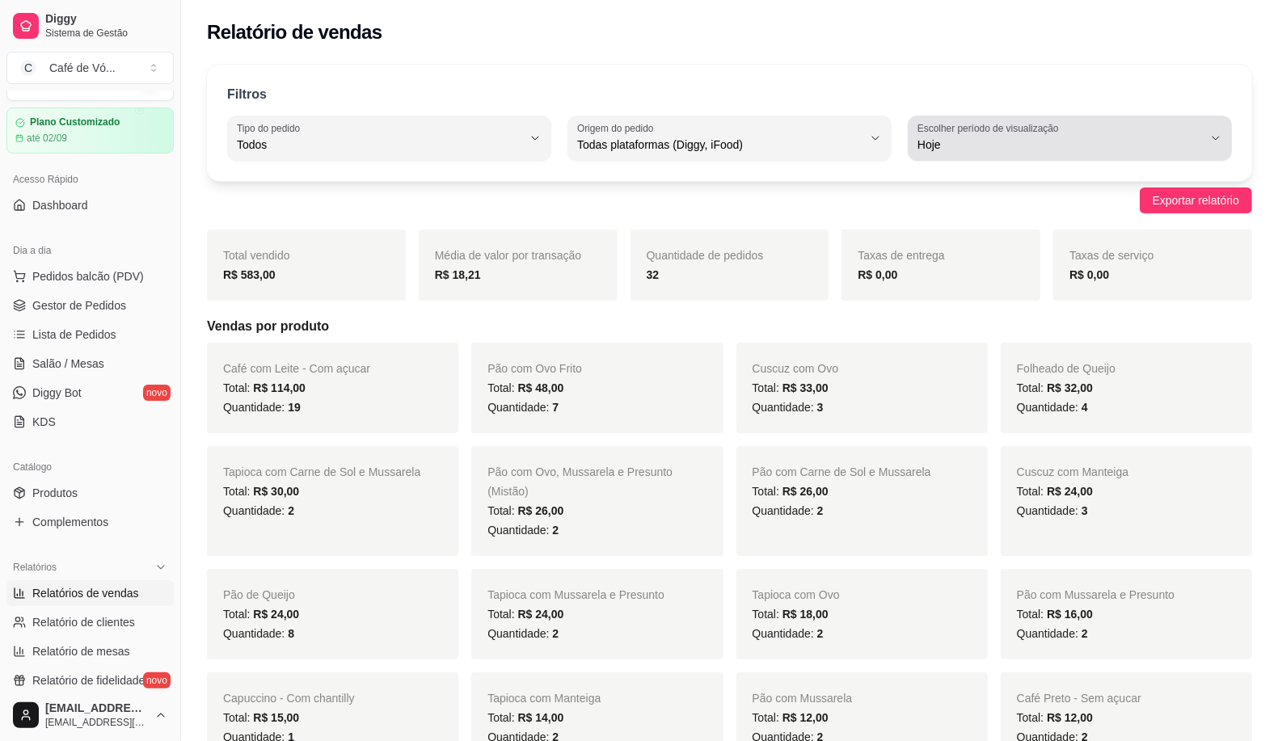
click at [922, 154] on div "Hoje" at bounding box center [1060, 138] width 285 height 32
click at [932, 346] on span "Customizado" at bounding box center [1062, 341] width 271 height 15
type input "-1"
select select "-1"
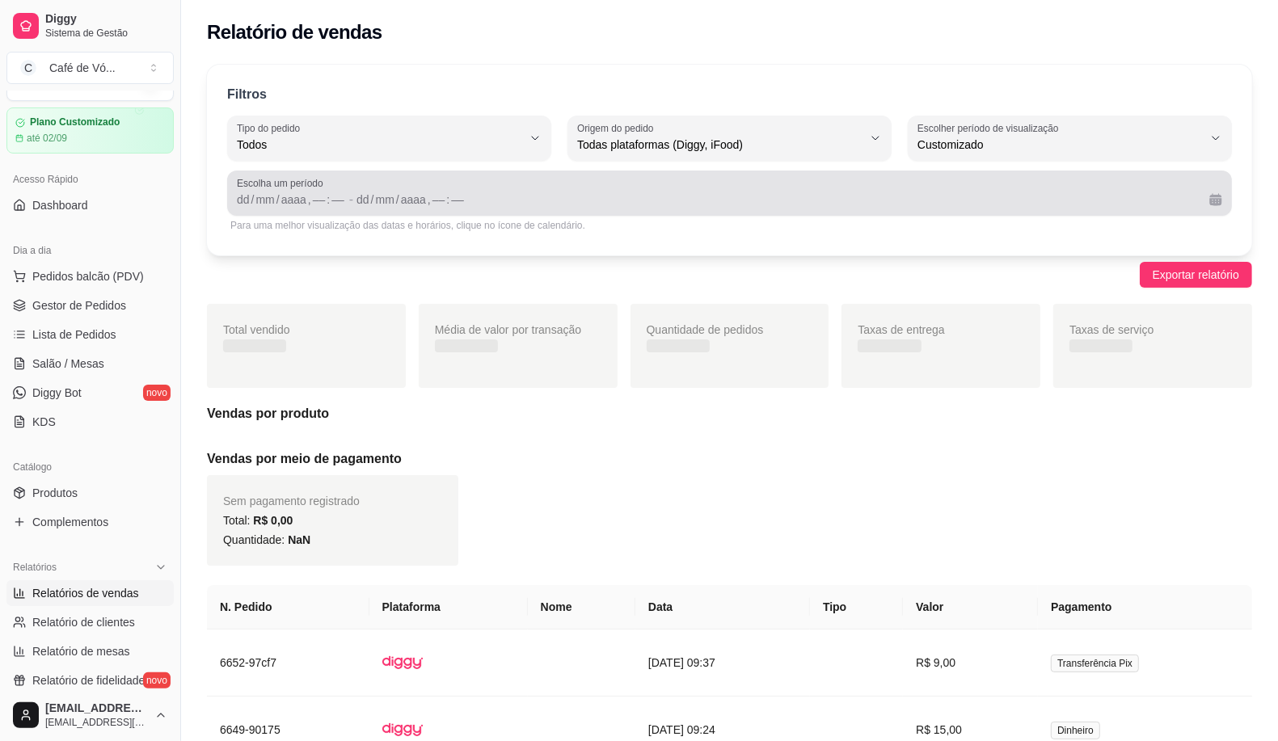
scroll to position [15, 0]
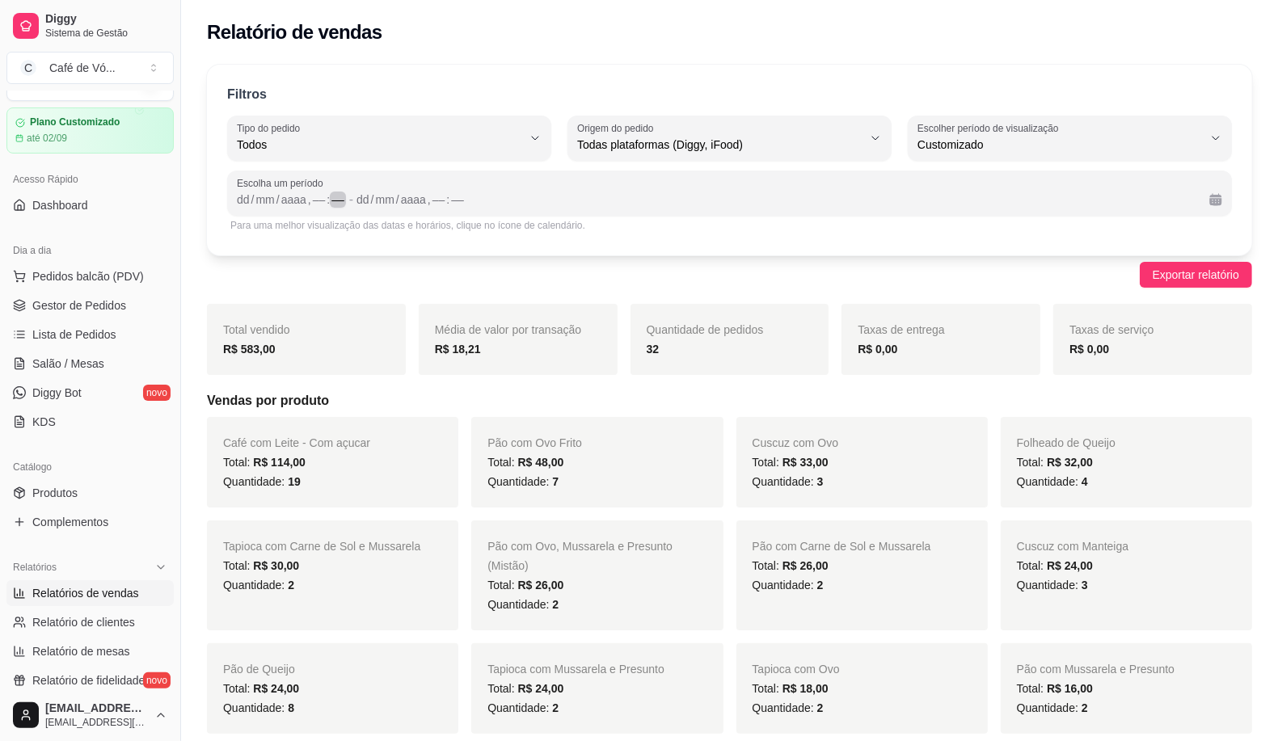
click at [340, 202] on div "––" at bounding box center [338, 200] width 16 height 16
click at [271, 180] on span "Escolha um período" at bounding box center [730, 183] width 986 height 13
click at [273, 207] on div "mm" at bounding box center [265, 200] width 22 height 16
click at [244, 200] on div "dd" at bounding box center [243, 200] width 16 height 16
